Goal: Browse casually: Explore the website without a specific task or goal

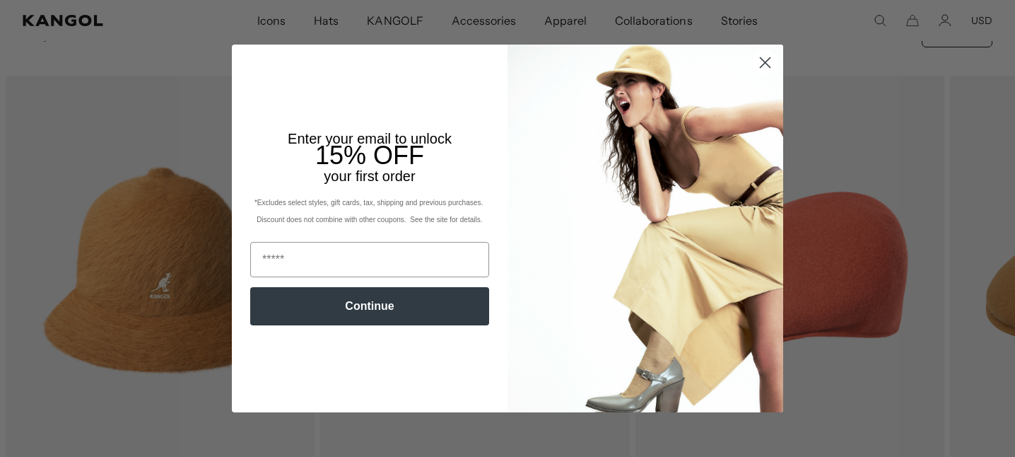
scroll to position [0, 291]
click at [768, 59] on icon "Close dialog" at bounding box center [766, 62] width 10 height 10
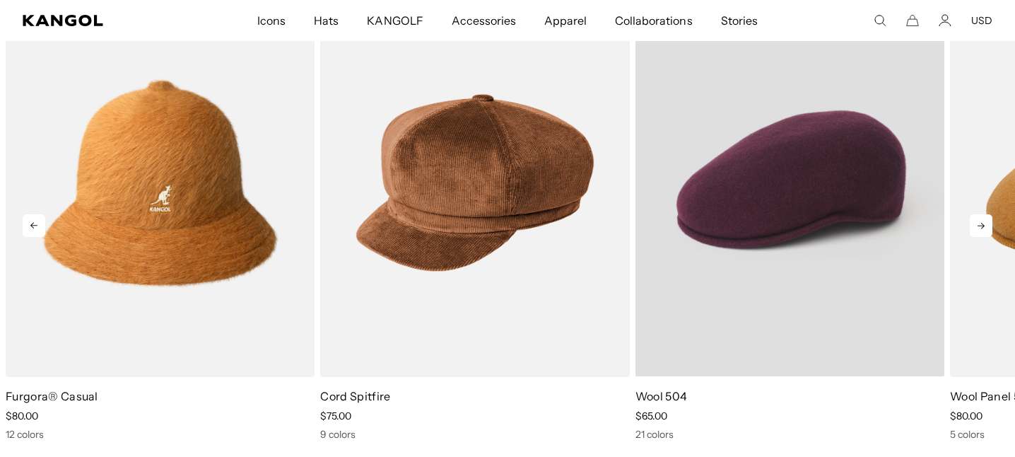
scroll to position [0, 0]
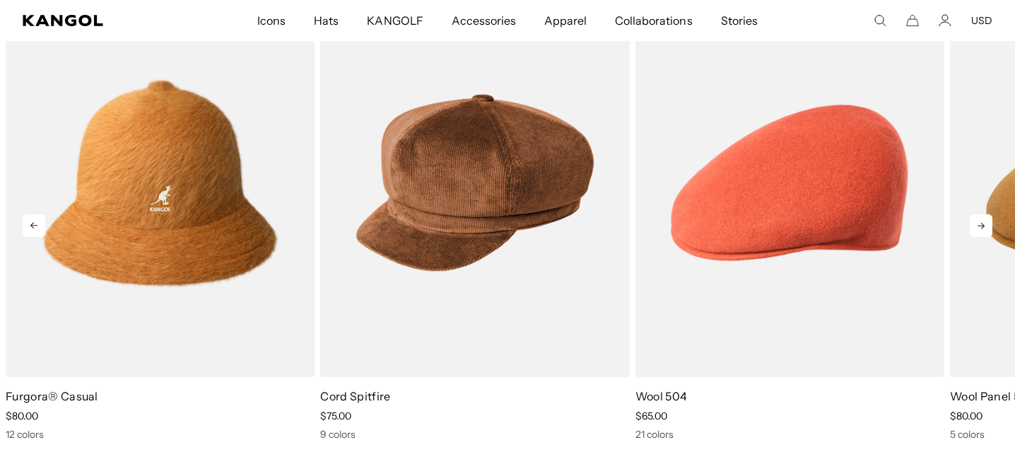
click at [974, 228] on icon at bounding box center [981, 225] width 23 height 23
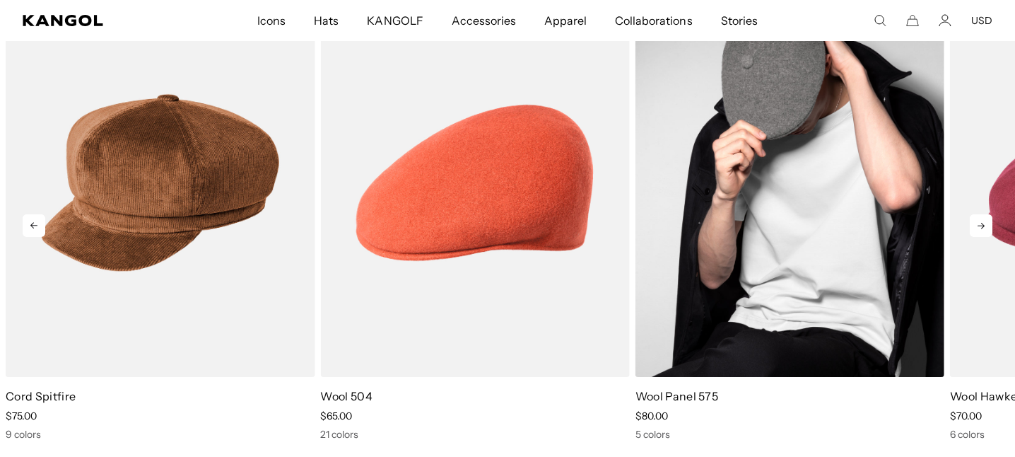
scroll to position [0, 291]
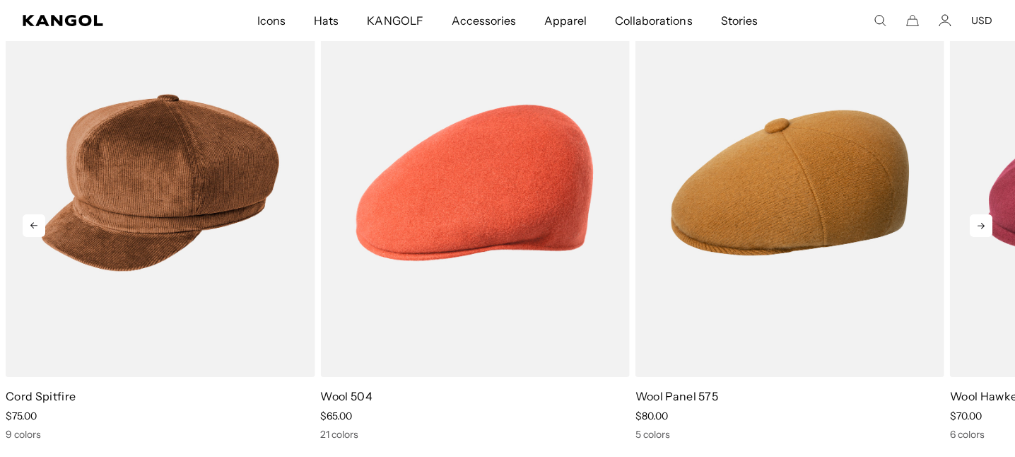
click at [975, 221] on icon at bounding box center [981, 225] width 23 height 23
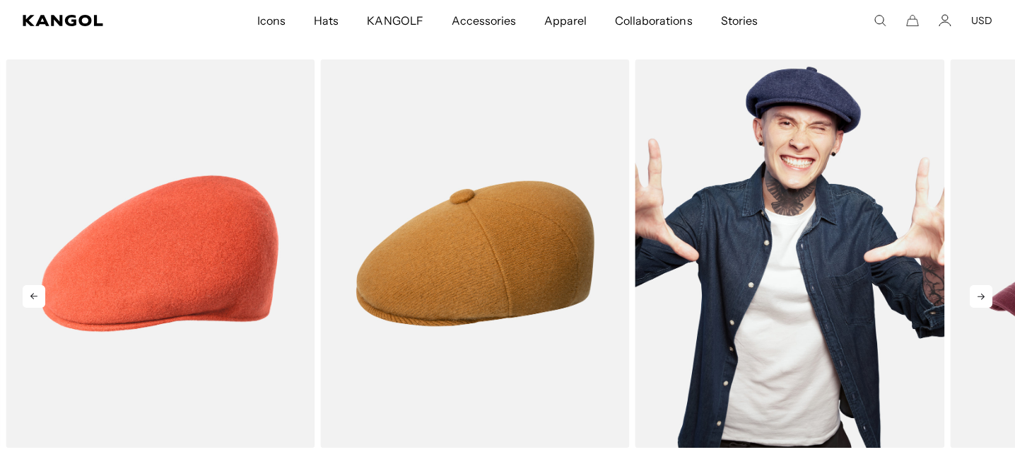
scroll to position [0, 0]
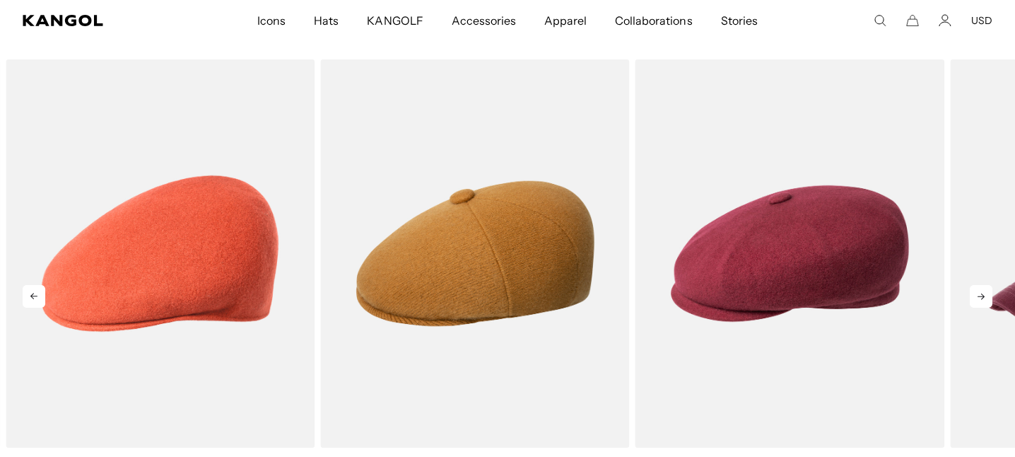
click at [978, 298] on icon at bounding box center [981, 296] width 23 height 23
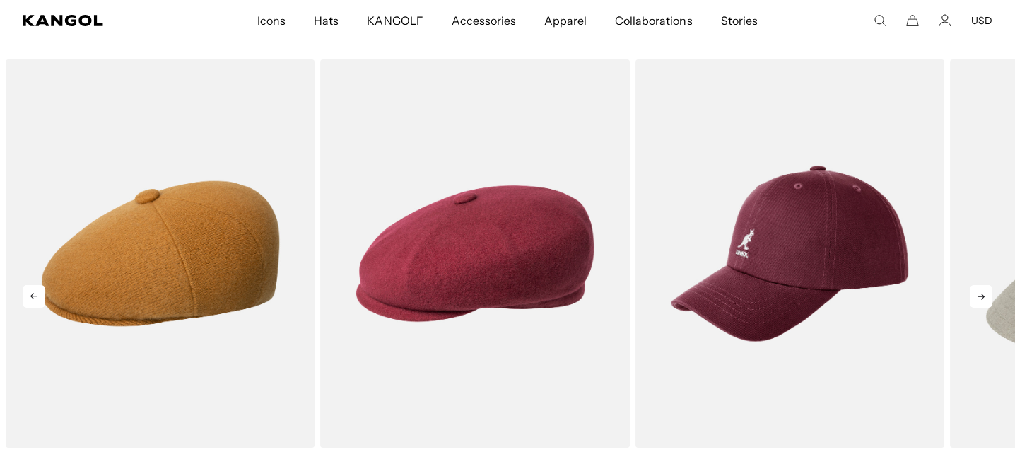
click at [978, 298] on icon at bounding box center [981, 296] width 23 height 23
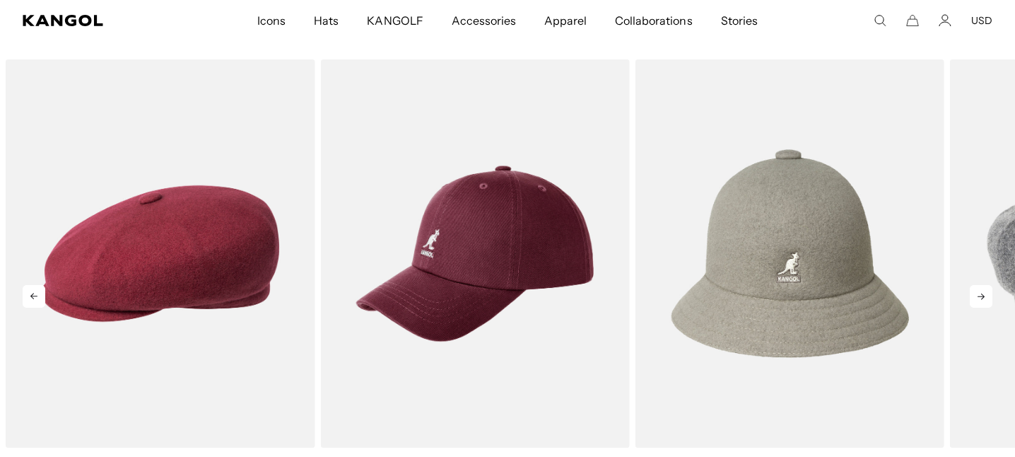
click at [978, 298] on icon at bounding box center [981, 296] width 23 height 23
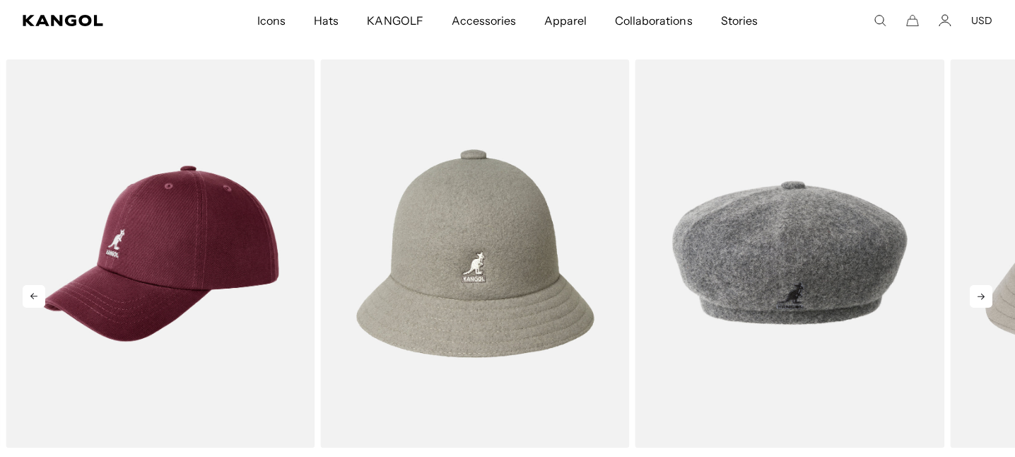
scroll to position [0, 291]
click at [978, 298] on icon at bounding box center [981, 296] width 23 height 23
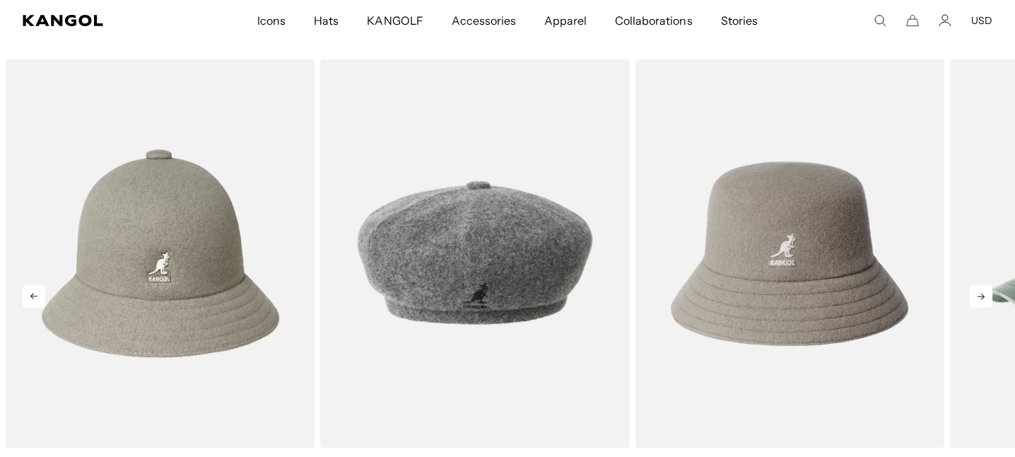
click at [978, 298] on icon at bounding box center [981, 296] width 23 height 23
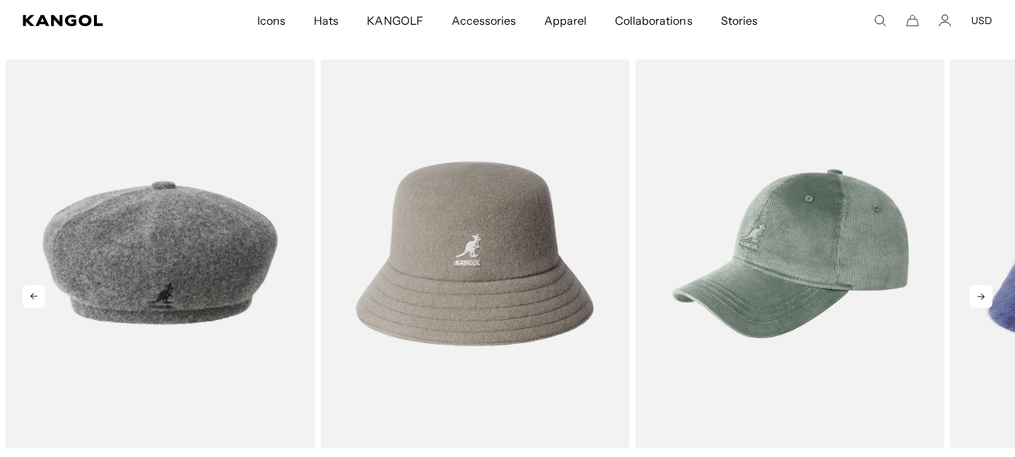
click at [978, 298] on icon at bounding box center [981, 296] width 23 height 23
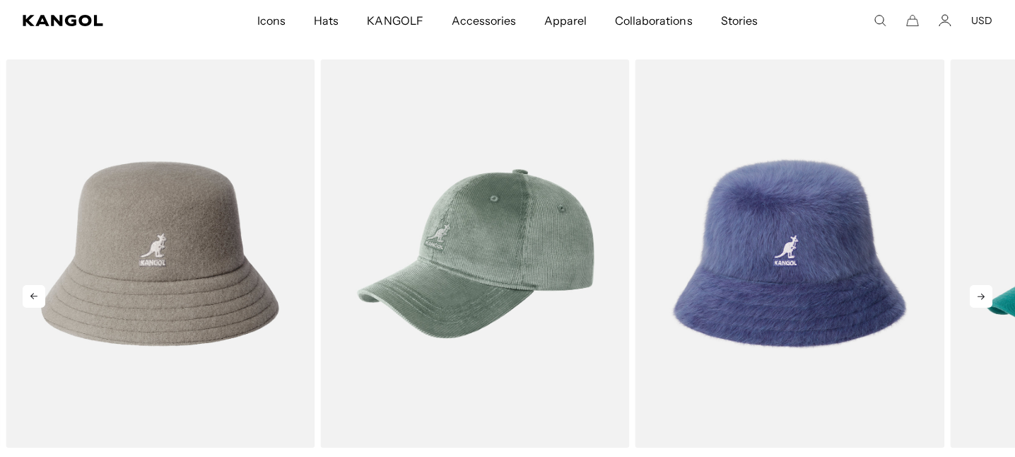
click at [978, 298] on icon at bounding box center [981, 296] width 23 height 23
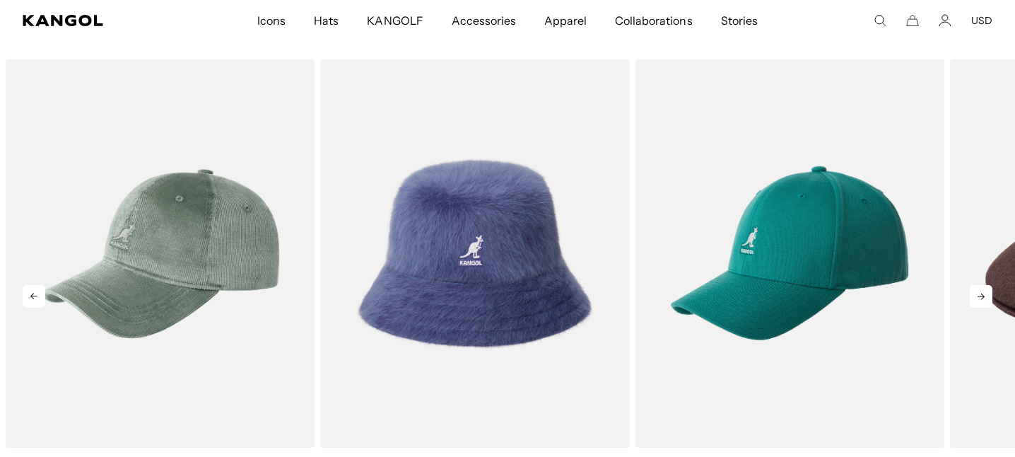
scroll to position [0, 0]
click at [978, 298] on icon at bounding box center [981, 296] width 23 height 23
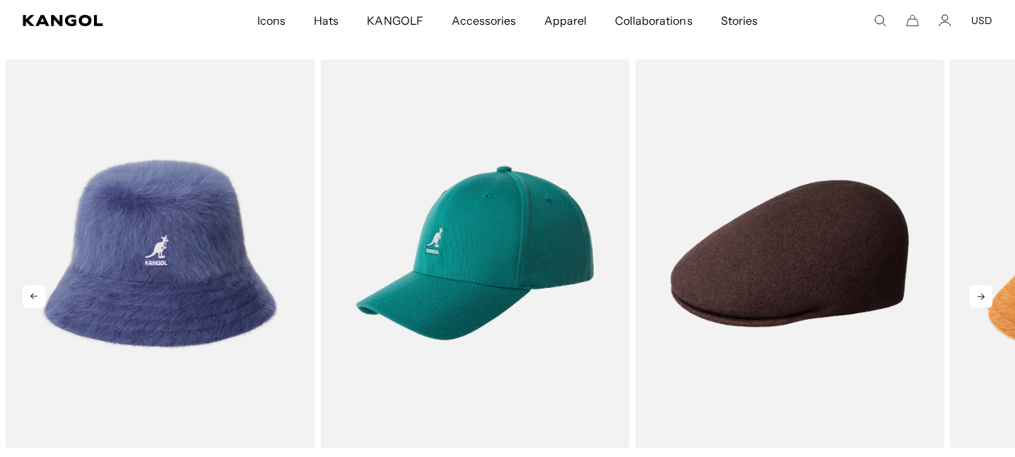
click at [978, 298] on icon at bounding box center [981, 296] width 23 height 23
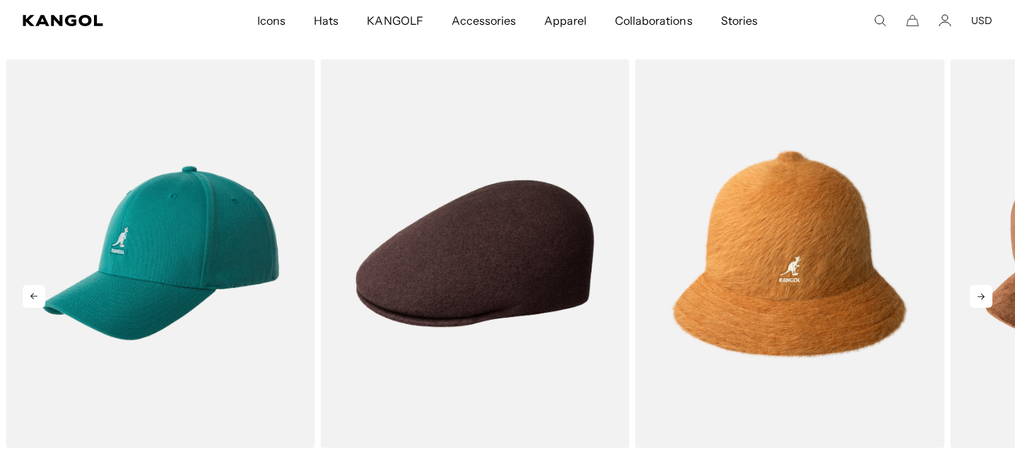
click at [978, 298] on icon at bounding box center [981, 296] width 23 height 23
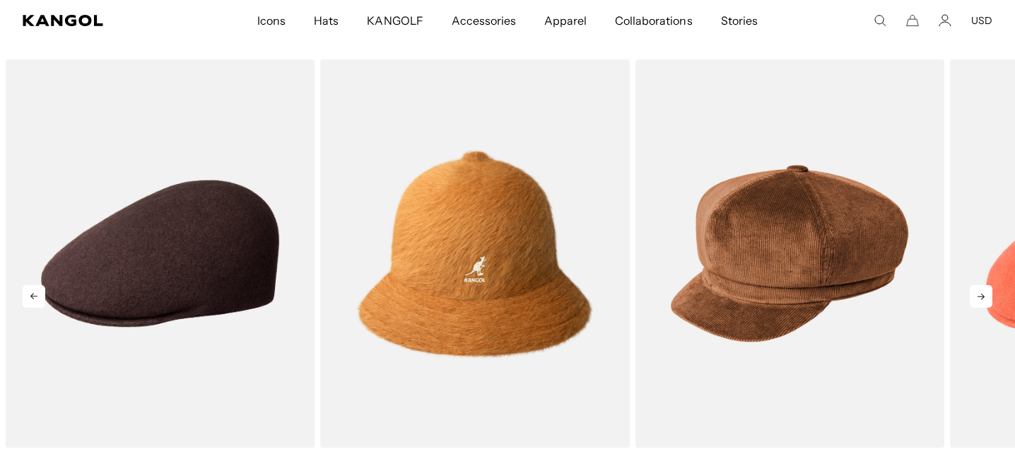
click at [978, 298] on icon at bounding box center [981, 296] width 23 height 23
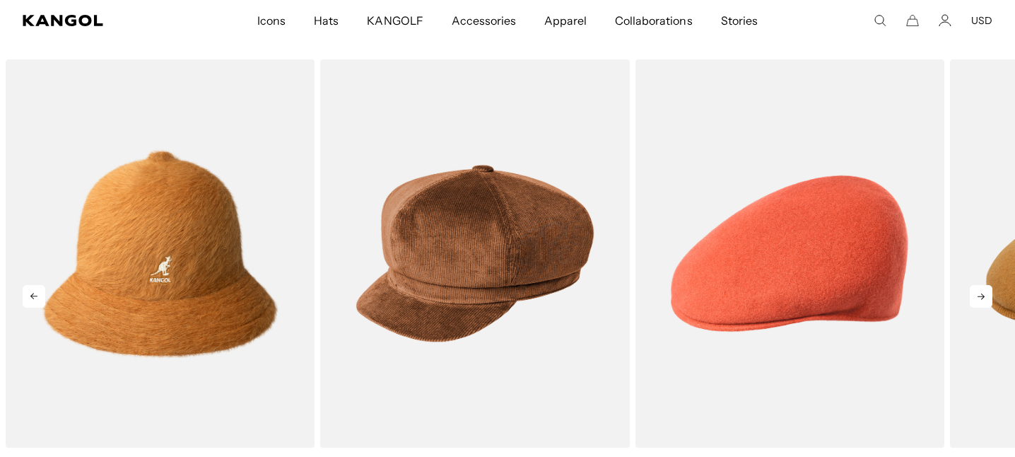
scroll to position [0, 291]
click at [978, 298] on icon at bounding box center [981, 296] width 23 height 23
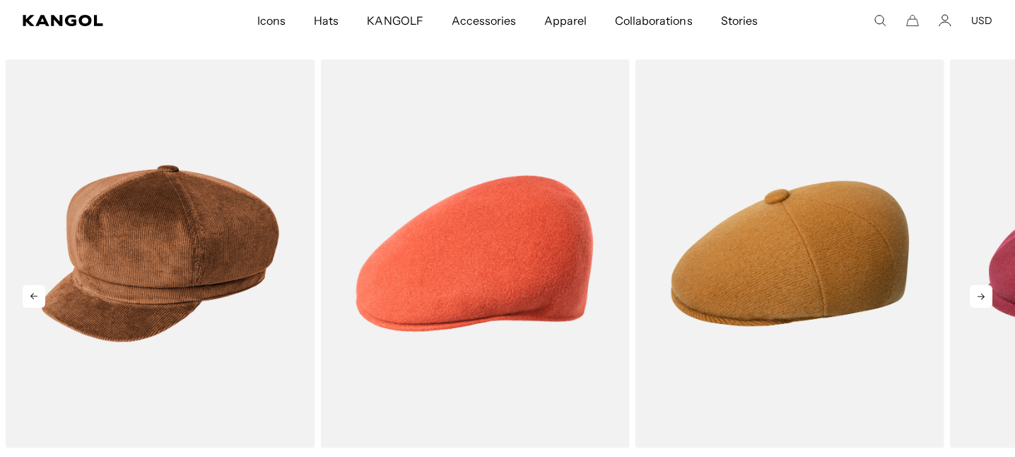
scroll to position [0, 0]
click at [978, 298] on icon at bounding box center [981, 296] width 23 height 23
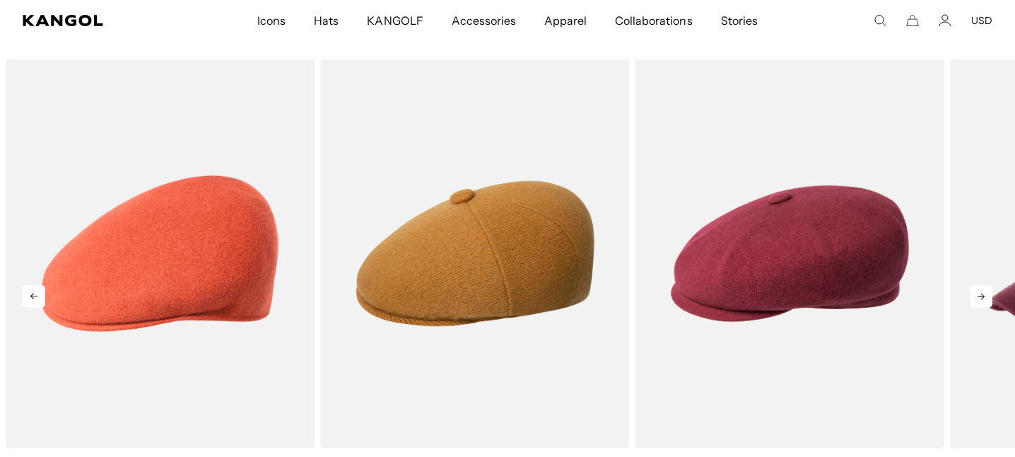
click at [978, 298] on icon at bounding box center [981, 296] width 23 height 23
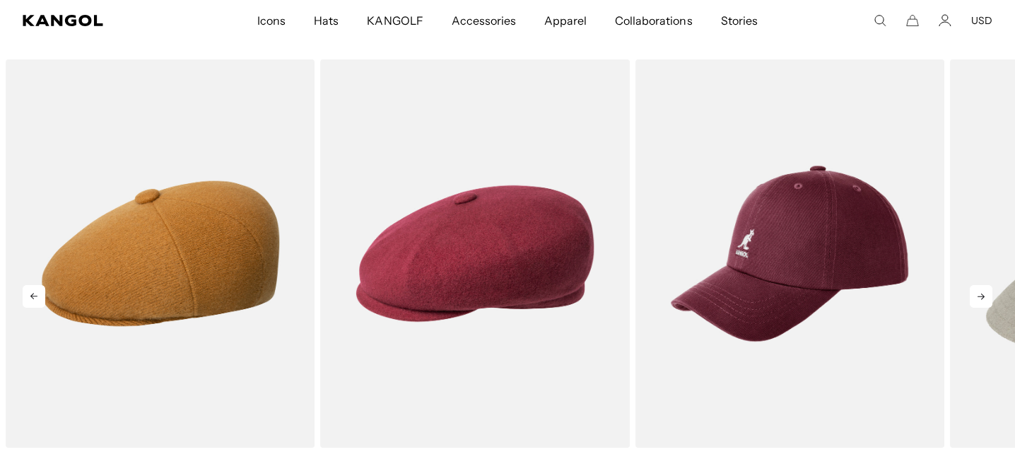
click at [978, 298] on icon at bounding box center [981, 296] width 23 height 23
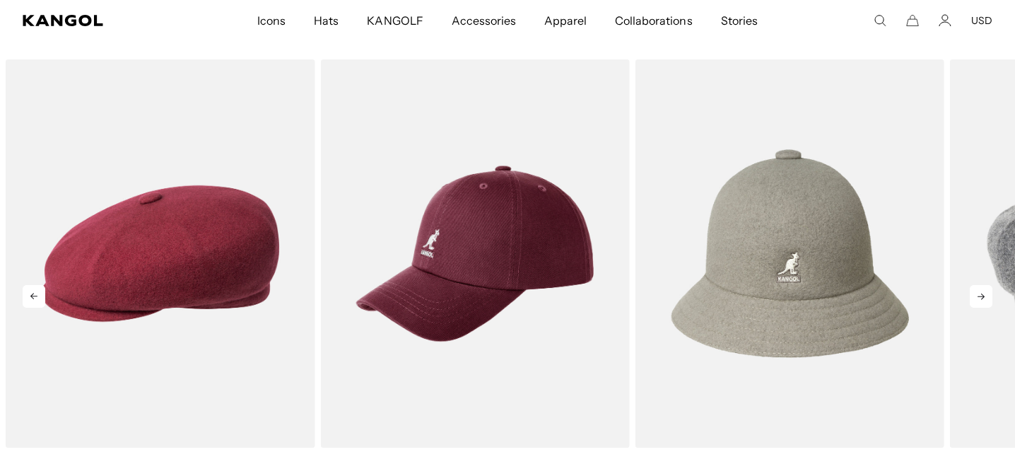
scroll to position [0, 291]
click at [978, 298] on icon at bounding box center [981, 296] width 23 height 23
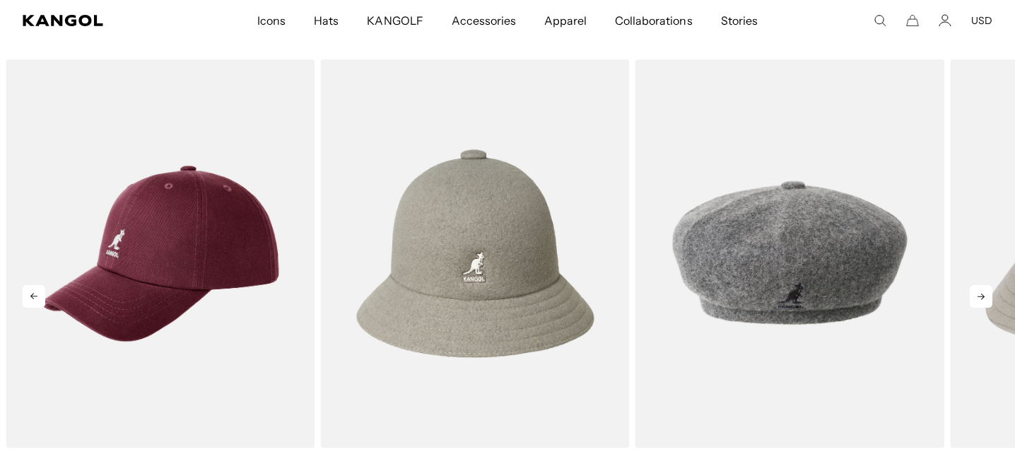
click at [978, 298] on icon at bounding box center [981, 296] width 23 height 23
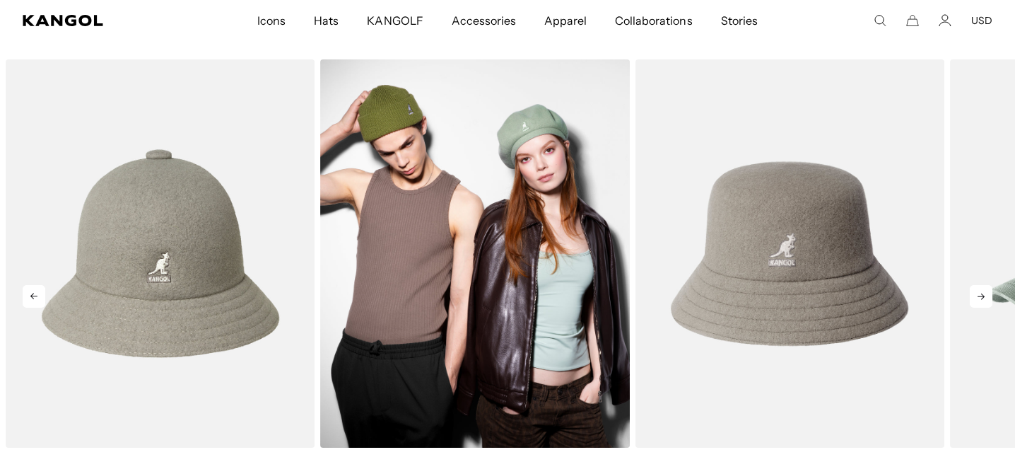
scroll to position [0, 0]
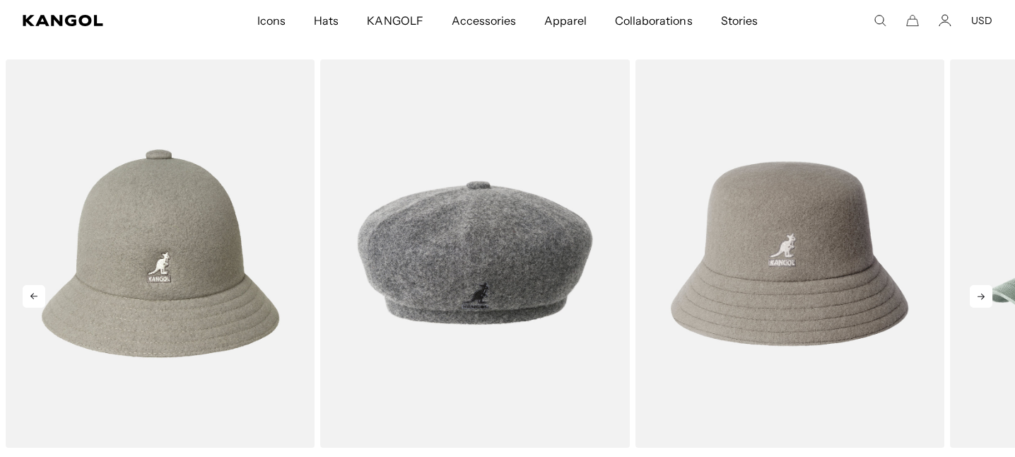
click at [979, 296] on icon at bounding box center [980, 296] width 7 height 6
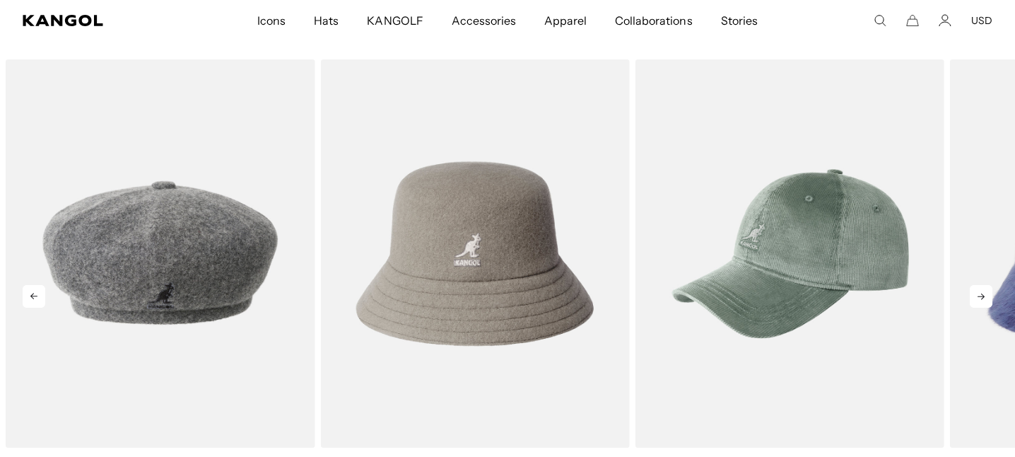
click at [979, 296] on icon at bounding box center [980, 296] width 7 height 6
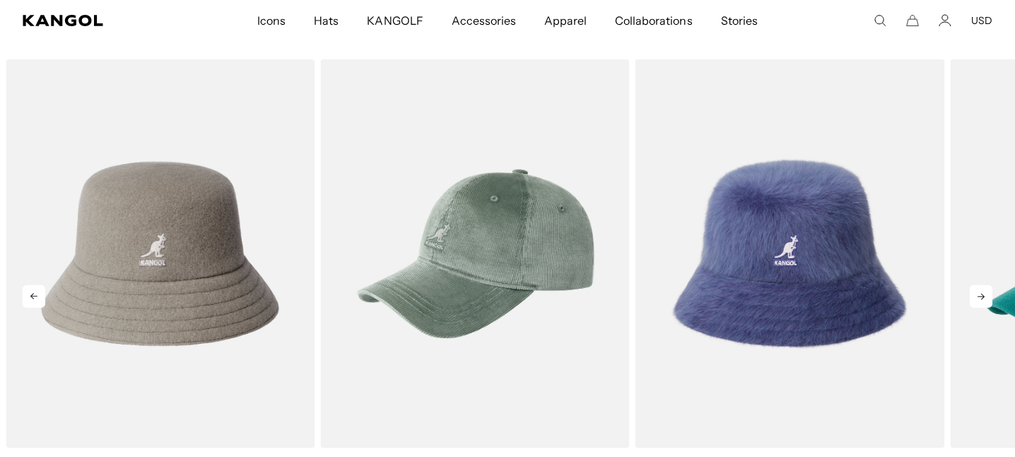
scroll to position [0, 291]
click at [979, 296] on icon at bounding box center [980, 296] width 7 height 6
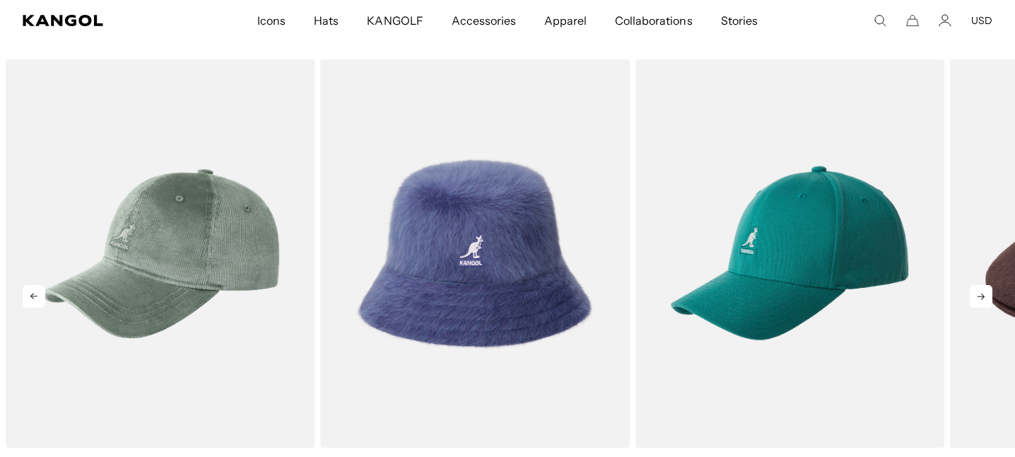
click at [979, 296] on icon at bounding box center [980, 296] width 7 height 6
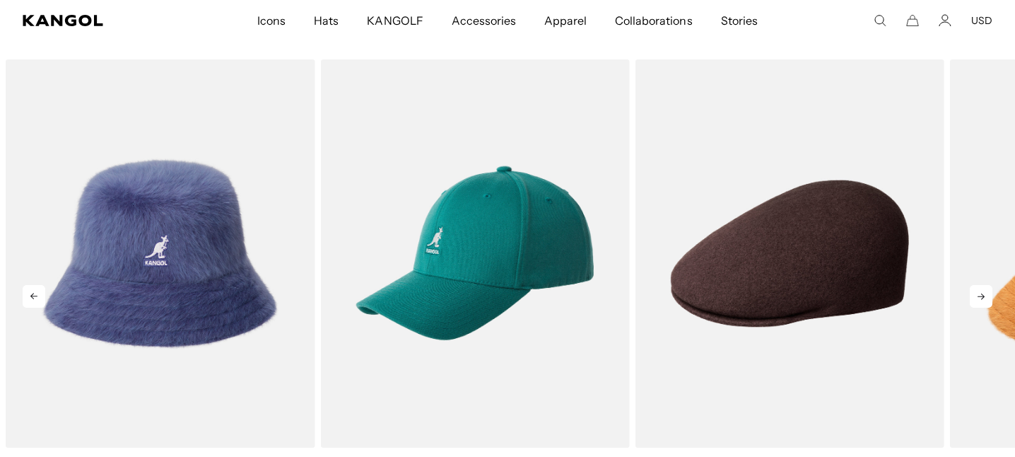
click at [979, 296] on icon at bounding box center [980, 296] width 7 height 6
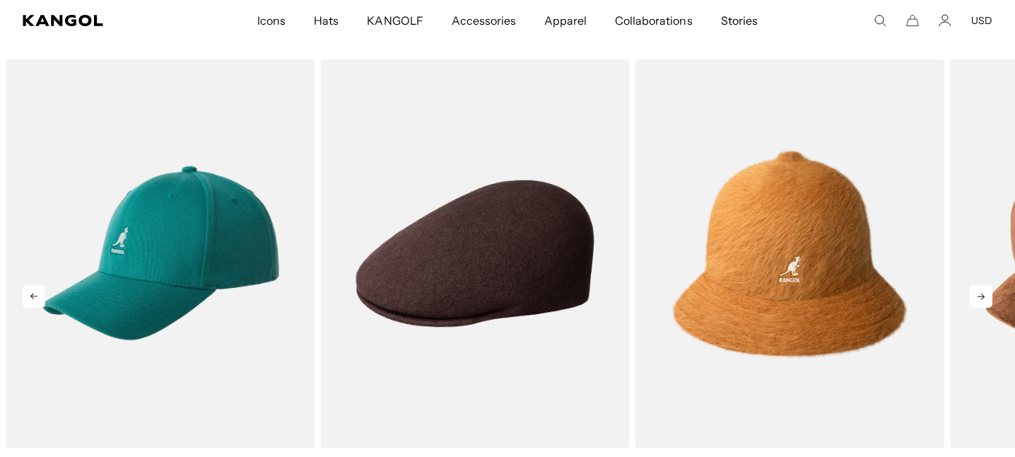
click at [979, 296] on icon at bounding box center [980, 296] width 7 height 6
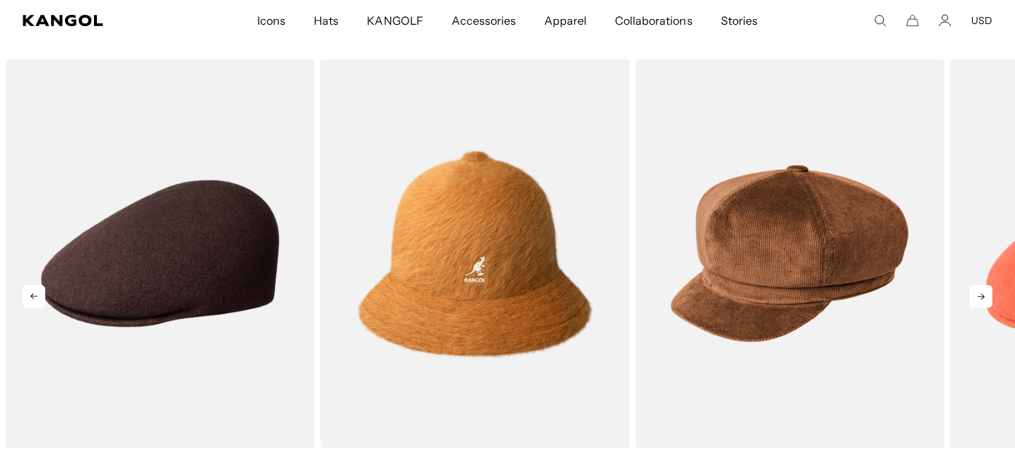
scroll to position [0, 0]
click at [979, 296] on icon at bounding box center [980, 296] width 7 height 6
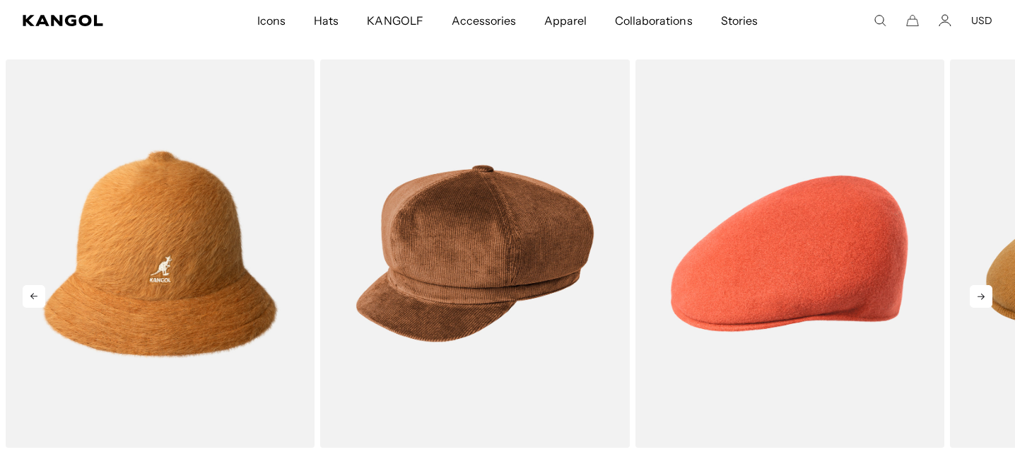
click at [979, 296] on icon at bounding box center [980, 296] width 7 height 6
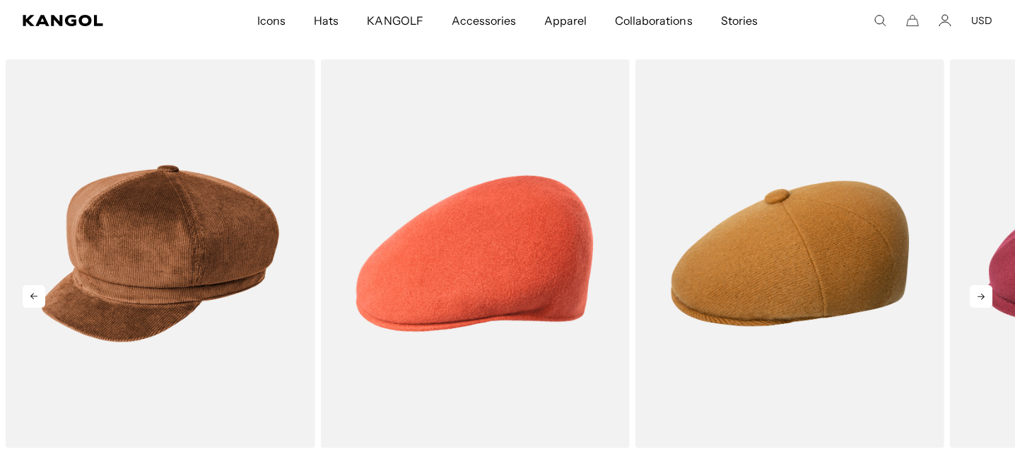
click at [979, 296] on icon at bounding box center [980, 296] width 7 height 6
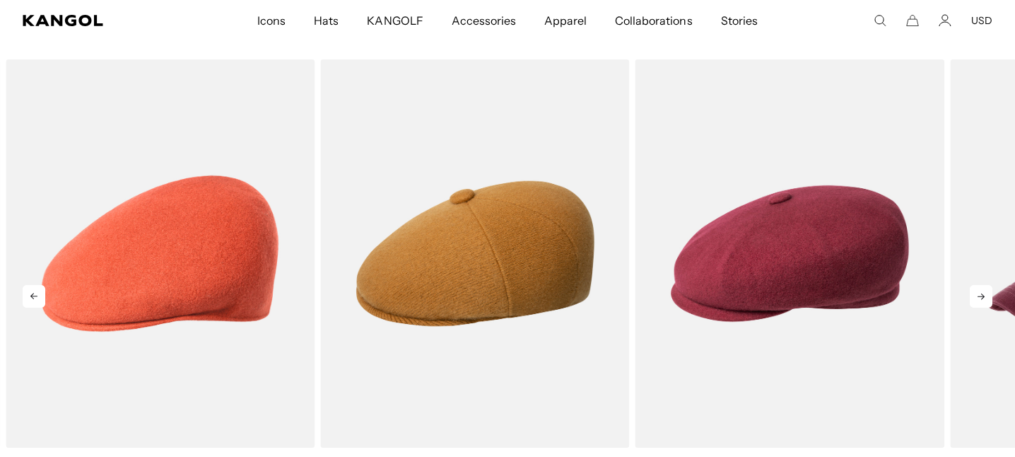
click at [979, 296] on icon at bounding box center [980, 296] width 7 height 6
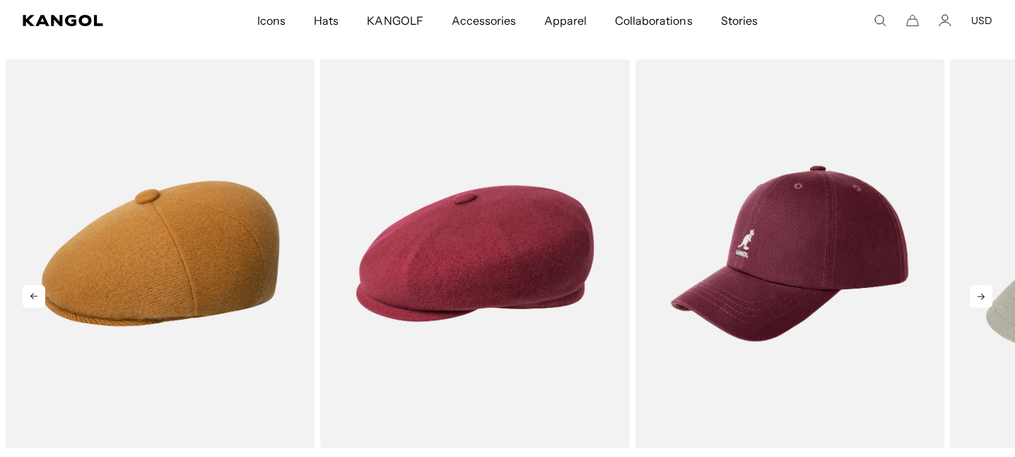
scroll to position [0, 291]
click at [979, 296] on icon at bounding box center [980, 296] width 7 height 6
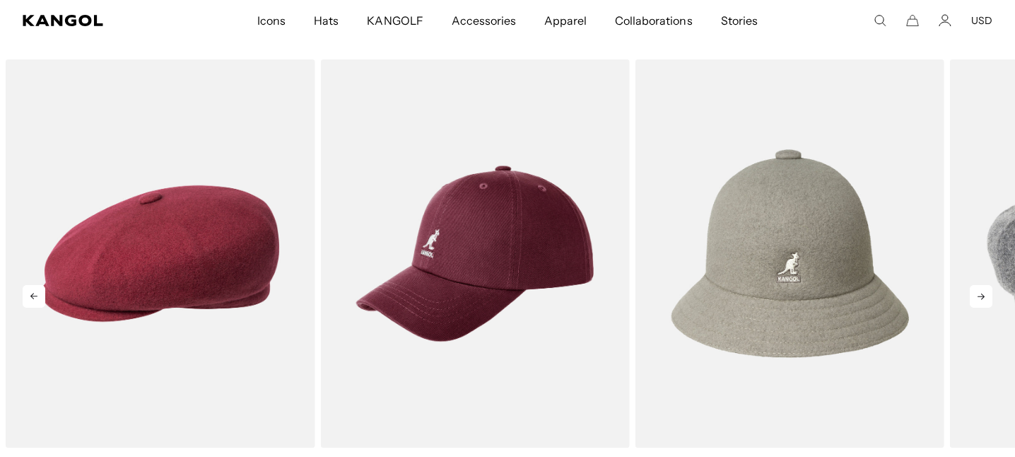
click at [979, 296] on icon at bounding box center [980, 296] width 7 height 6
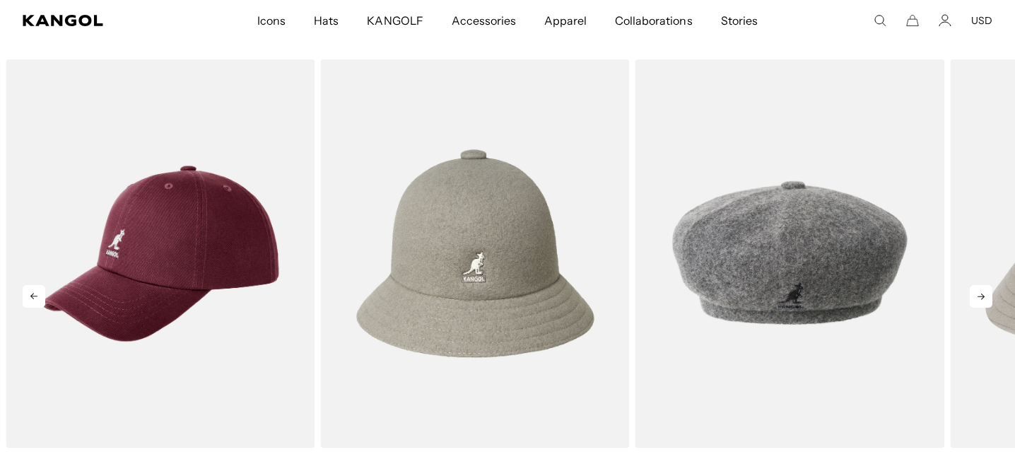
click at [979, 296] on icon at bounding box center [980, 296] width 7 height 6
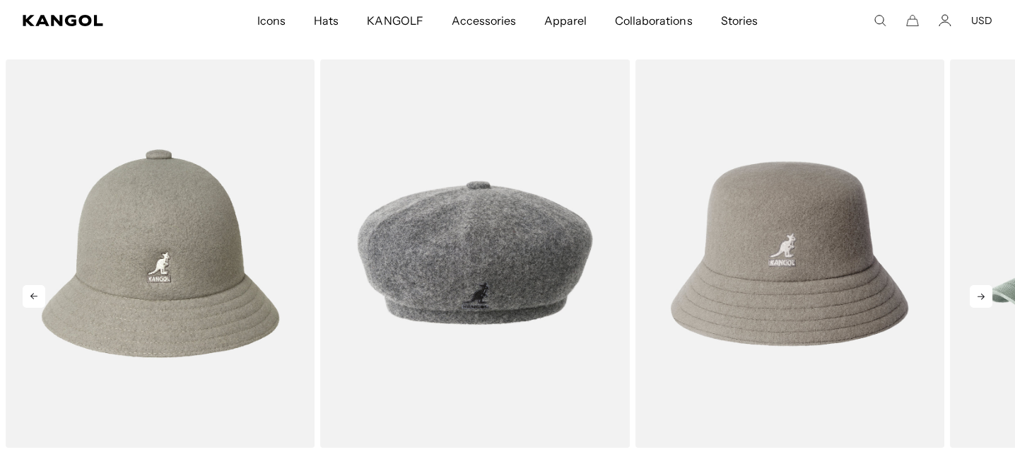
click at [979, 296] on icon at bounding box center [980, 296] width 7 height 6
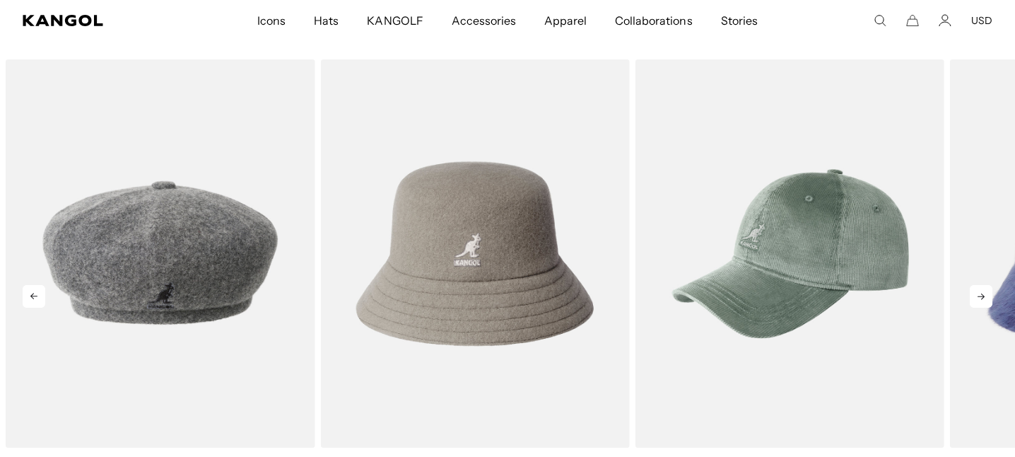
click at [979, 296] on icon at bounding box center [980, 296] width 7 height 6
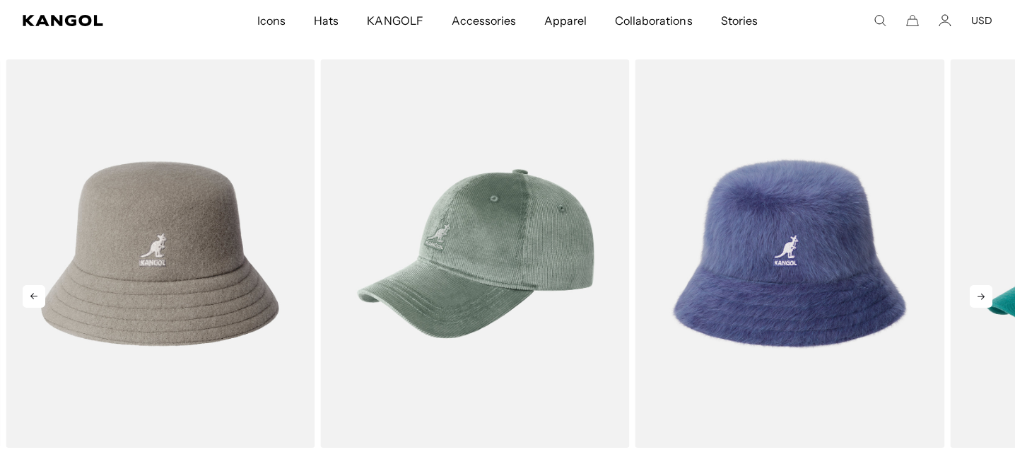
scroll to position [0, 0]
click at [979, 296] on icon at bounding box center [980, 296] width 7 height 6
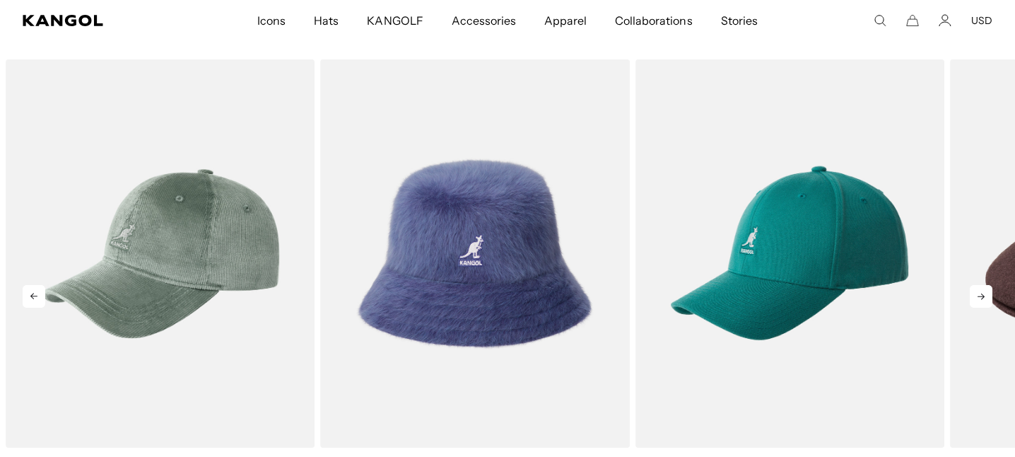
click at [979, 296] on icon at bounding box center [980, 296] width 7 height 6
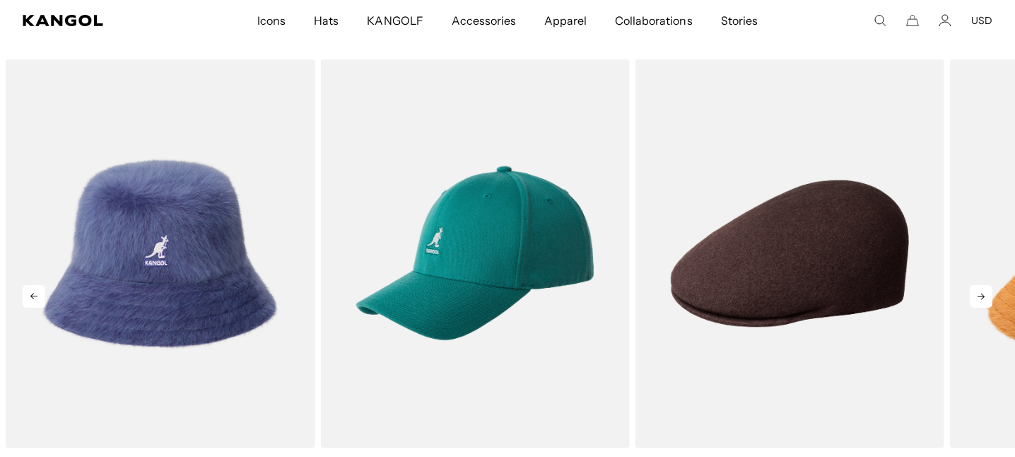
click at [979, 296] on icon at bounding box center [980, 296] width 7 height 6
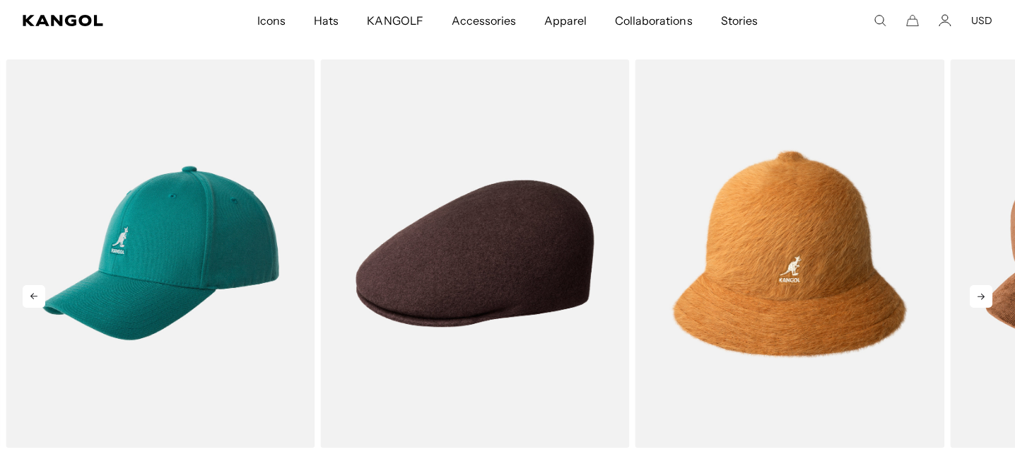
click at [979, 296] on icon at bounding box center [980, 296] width 7 height 6
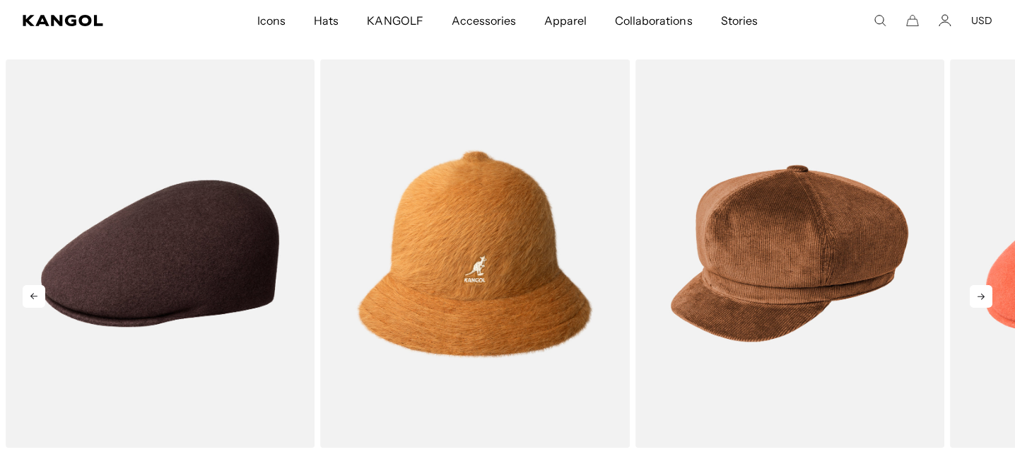
scroll to position [0, 291]
click at [979, 296] on icon at bounding box center [980, 296] width 7 height 6
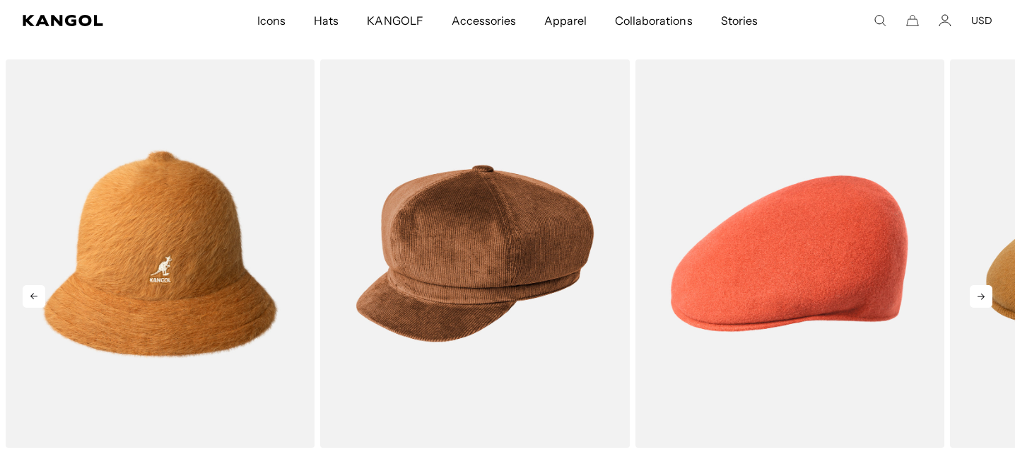
click at [979, 296] on icon at bounding box center [980, 296] width 7 height 6
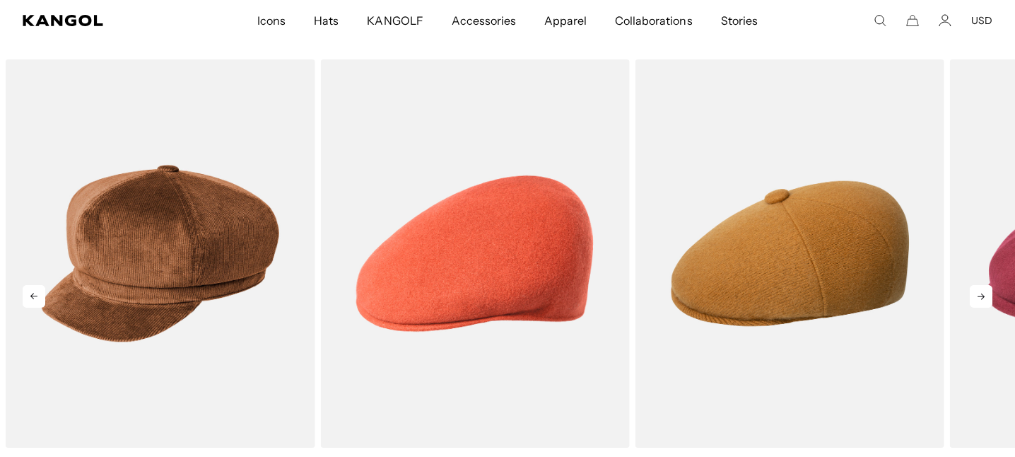
click at [979, 296] on icon at bounding box center [980, 296] width 7 height 6
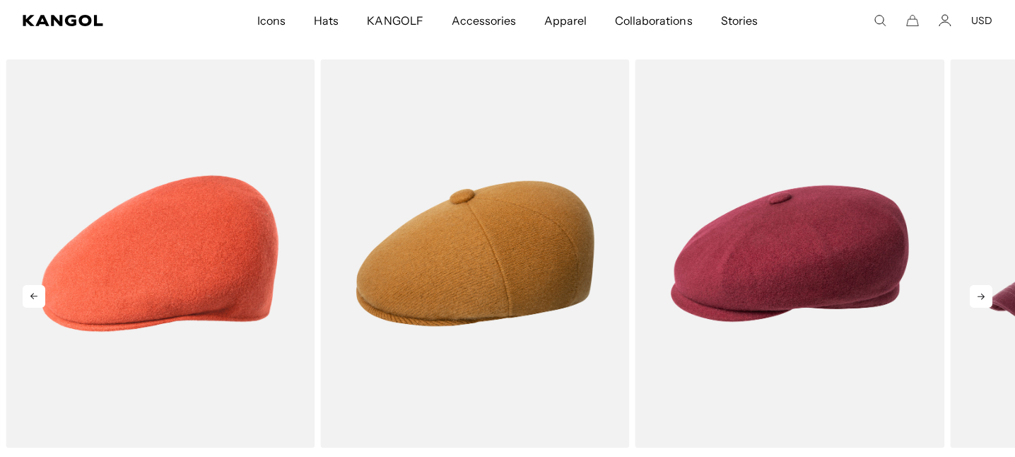
click at [979, 296] on icon at bounding box center [980, 296] width 7 height 6
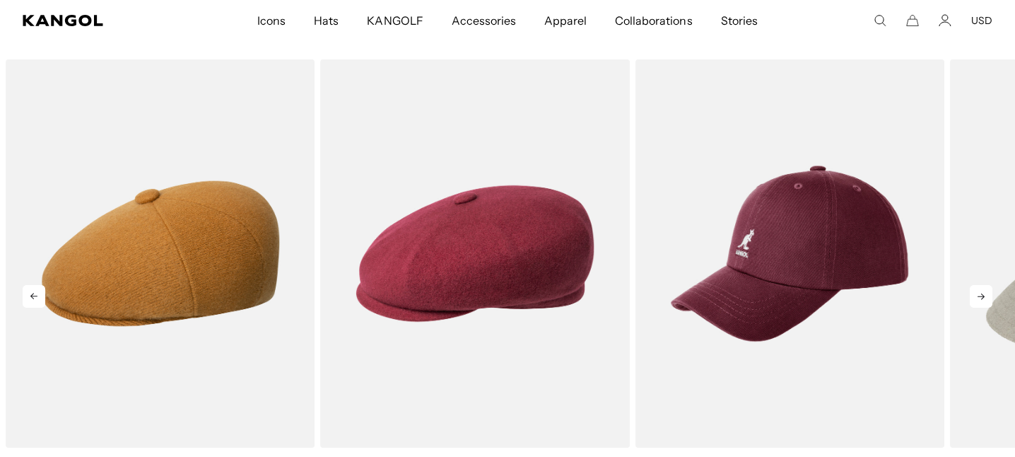
click at [979, 296] on icon at bounding box center [980, 296] width 7 height 6
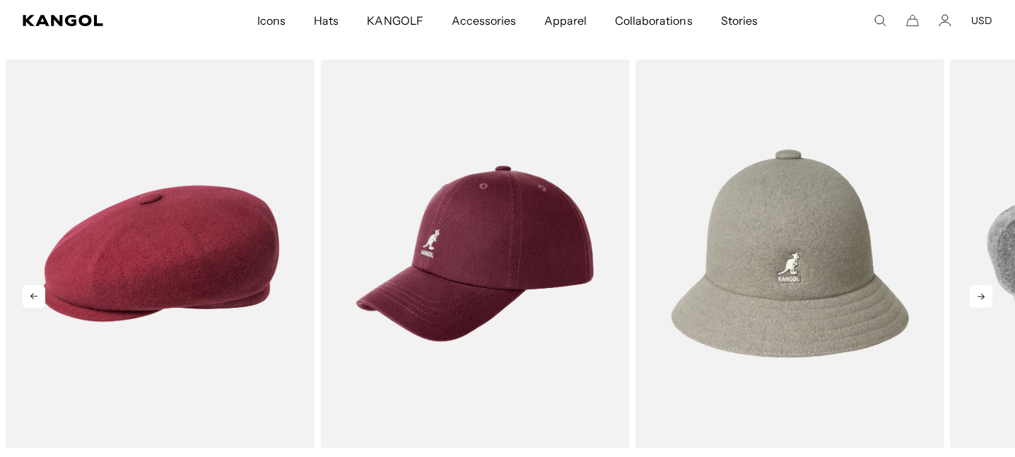
click at [979, 296] on icon at bounding box center [980, 296] width 7 height 6
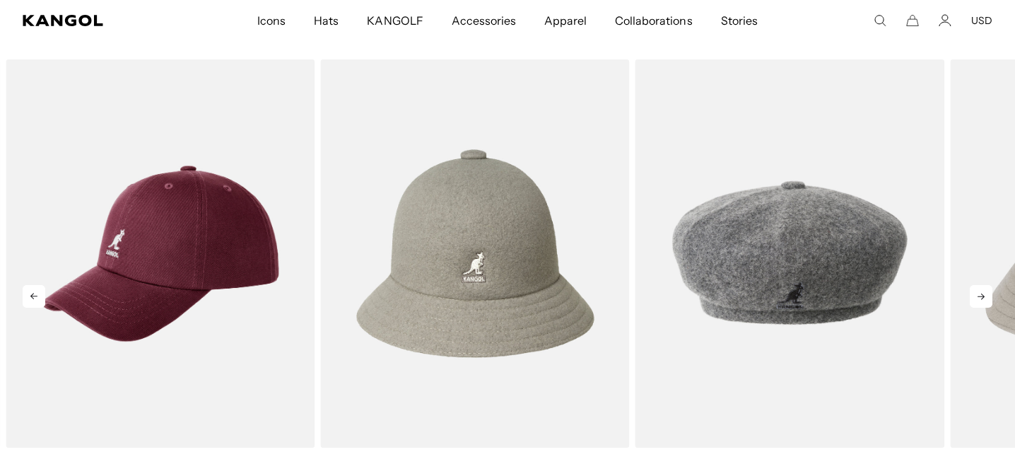
scroll to position [0, 0]
click at [979, 296] on icon at bounding box center [980, 296] width 7 height 6
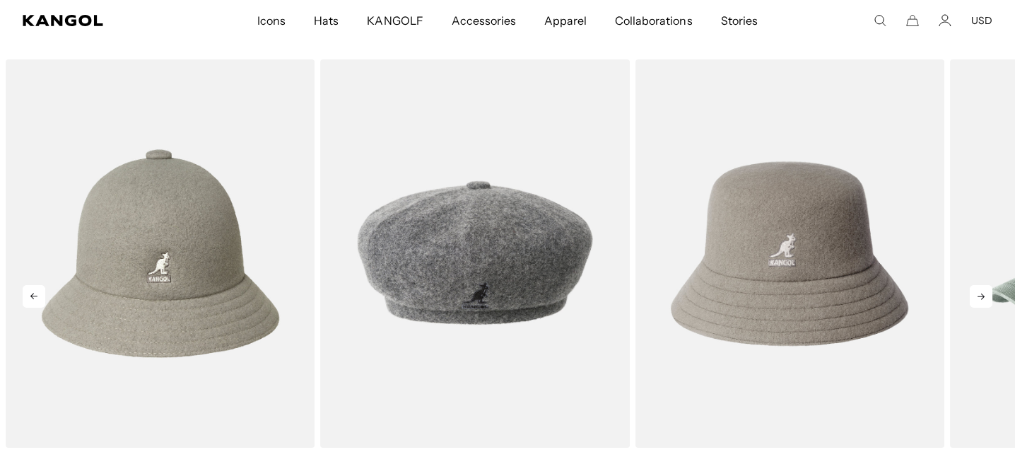
click at [979, 296] on icon at bounding box center [980, 296] width 7 height 6
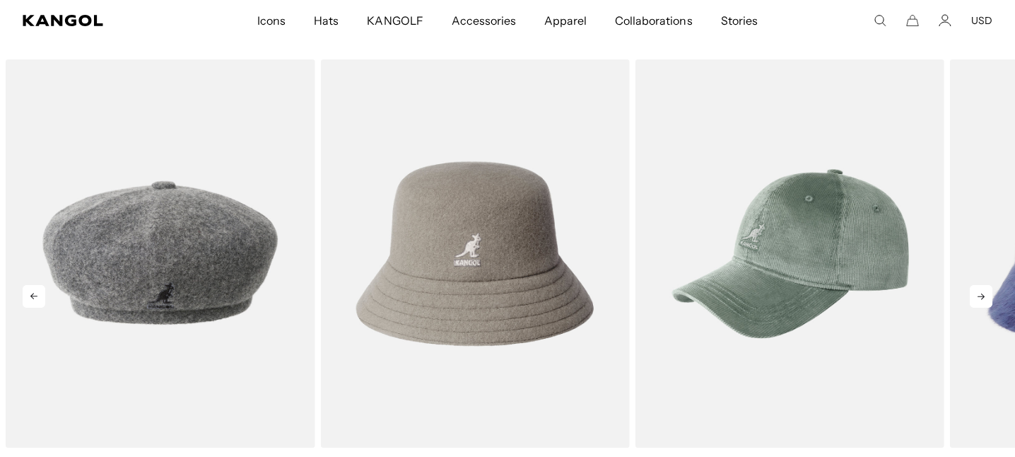
click at [979, 296] on icon at bounding box center [980, 296] width 7 height 6
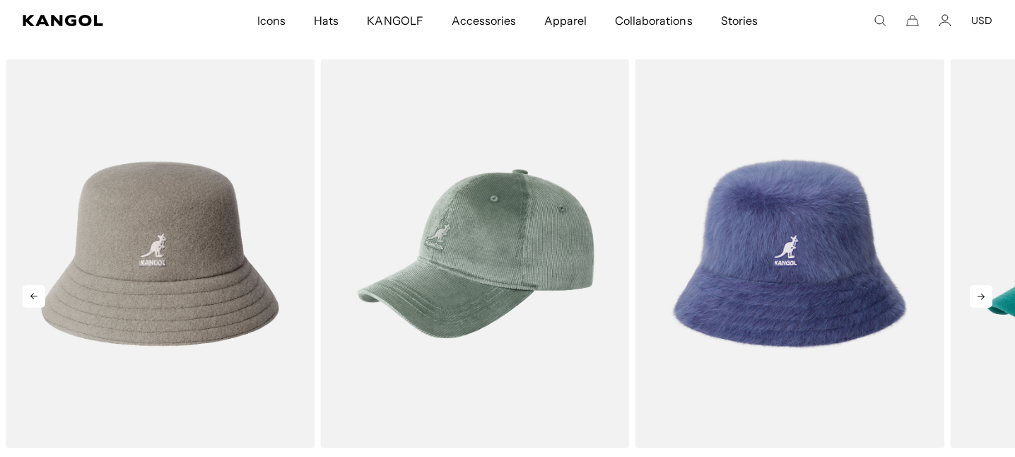
click at [979, 296] on icon at bounding box center [980, 296] width 7 height 6
